Goal: Check status

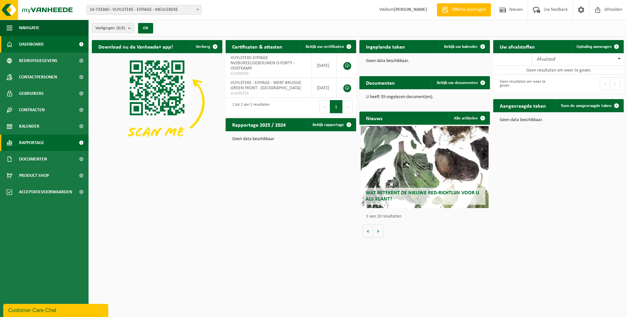
click at [46, 141] on link "Rapportage" at bounding box center [44, 143] width 89 height 16
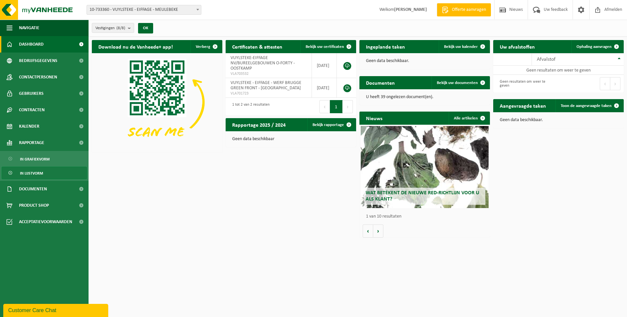
click at [34, 172] on span "In lijstvorm" at bounding box center [31, 173] width 23 height 12
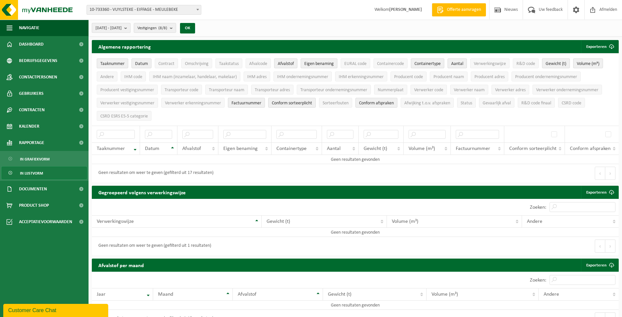
click at [130, 29] on b "submit" at bounding box center [127, 27] width 6 height 9
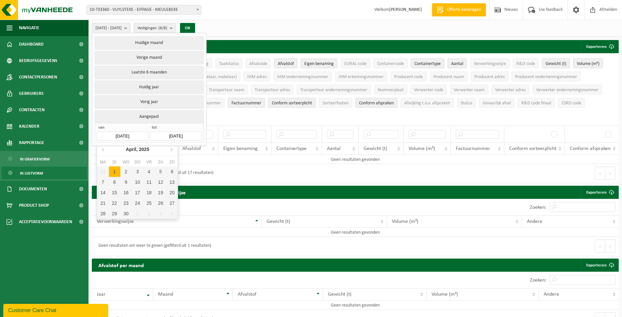
click at [137, 136] on input "[DATE]" at bounding box center [122, 136] width 51 height 9
click at [102, 150] on icon at bounding box center [103, 149] width 10 height 10
click at [102, 150] on icon at bounding box center [103, 149] width 2 height 3
click at [126, 171] on div "1" at bounding box center [125, 171] width 11 height 10
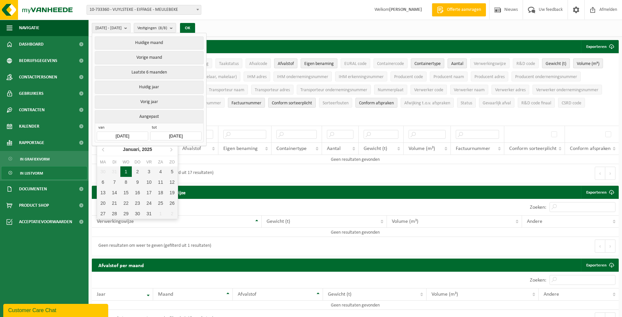
type input "[DATE]"
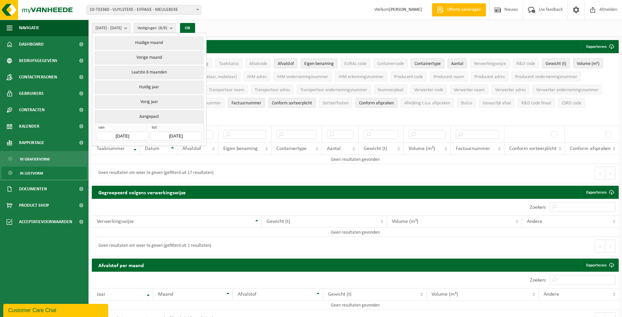
click at [158, 134] on input "[DATE]" at bounding box center [175, 136] width 51 height 9
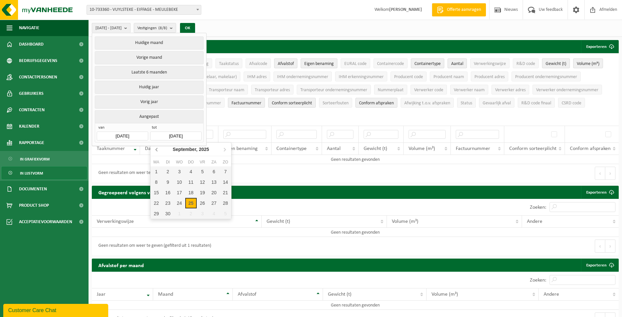
click at [156, 150] on icon at bounding box center [157, 149] width 2 height 3
click at [159, 224] on div "30" at bounding box center [156, 224] width 11 height 10
type input "[DATE]"
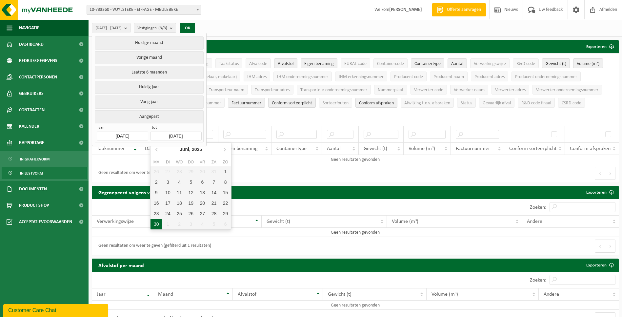
type input "[DATE]"
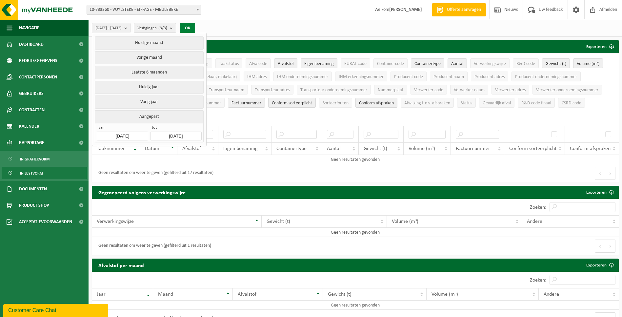
click at [195, 26] on button "OK" at bounding box center [187, 28] width 15 height 10
